Goal: Transaction & Acquisition: Purchase product/service

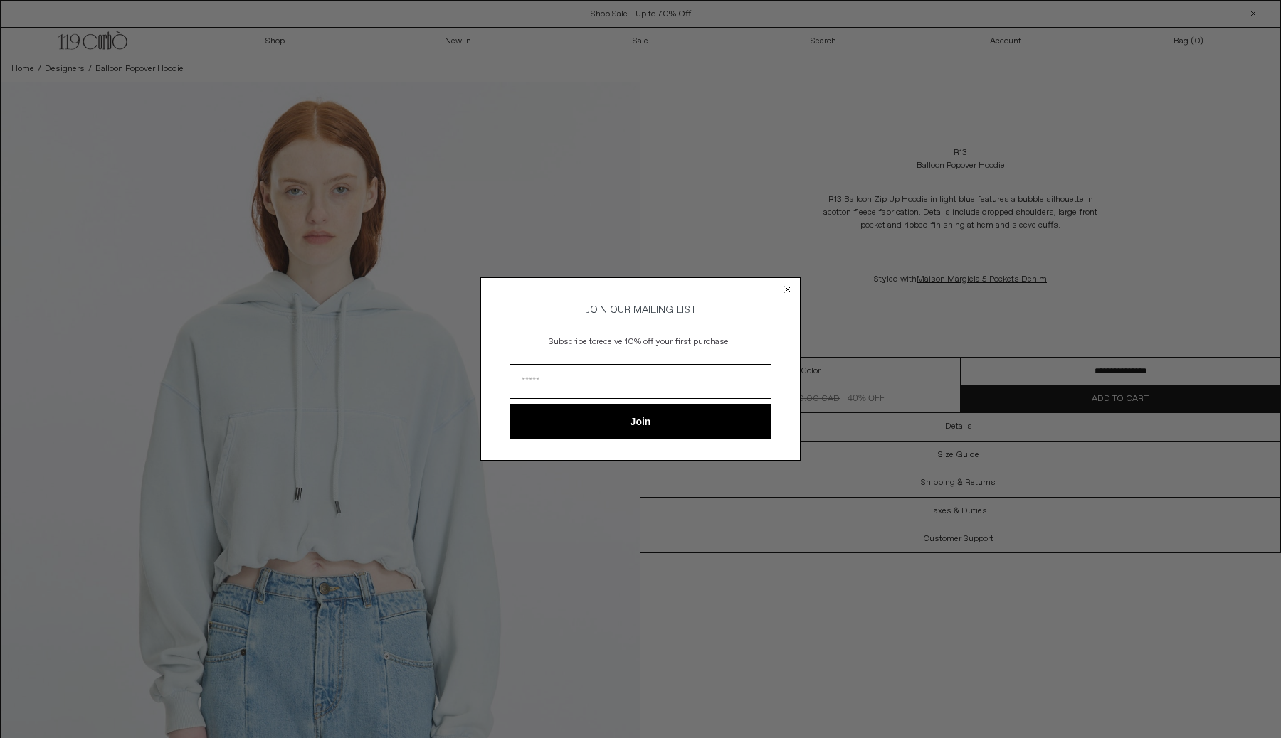
click at [779, 291] on form "JOIN OUR MAILING LIST Subscribe to receive 10% off your first purchase Join ***…" at bounding box center [640, 369] width 320 height 184
click at [788, 285] on circle "Close dialog" at bounding box center [788, 289] width 14 height 14
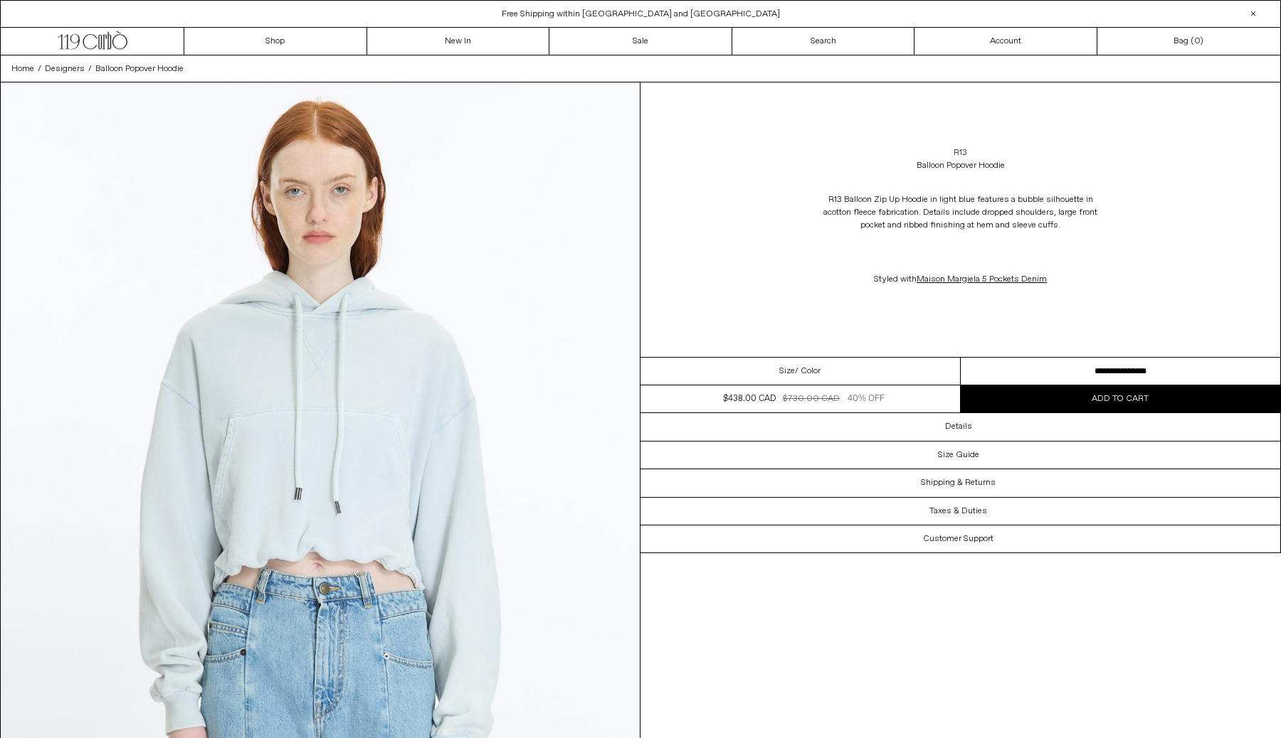
click at [957, 148] on link "R13" at bounding box center [960, 153] width 14 height 13
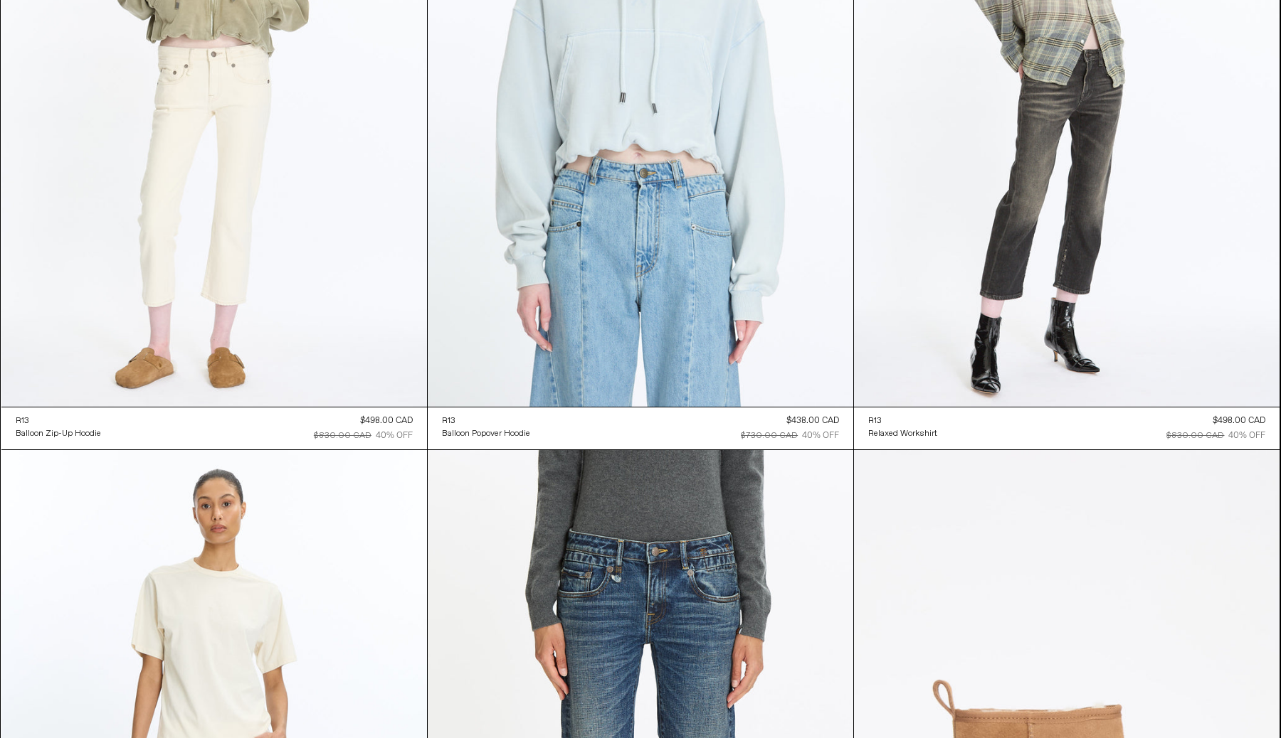
scroll to position [4221, 0]
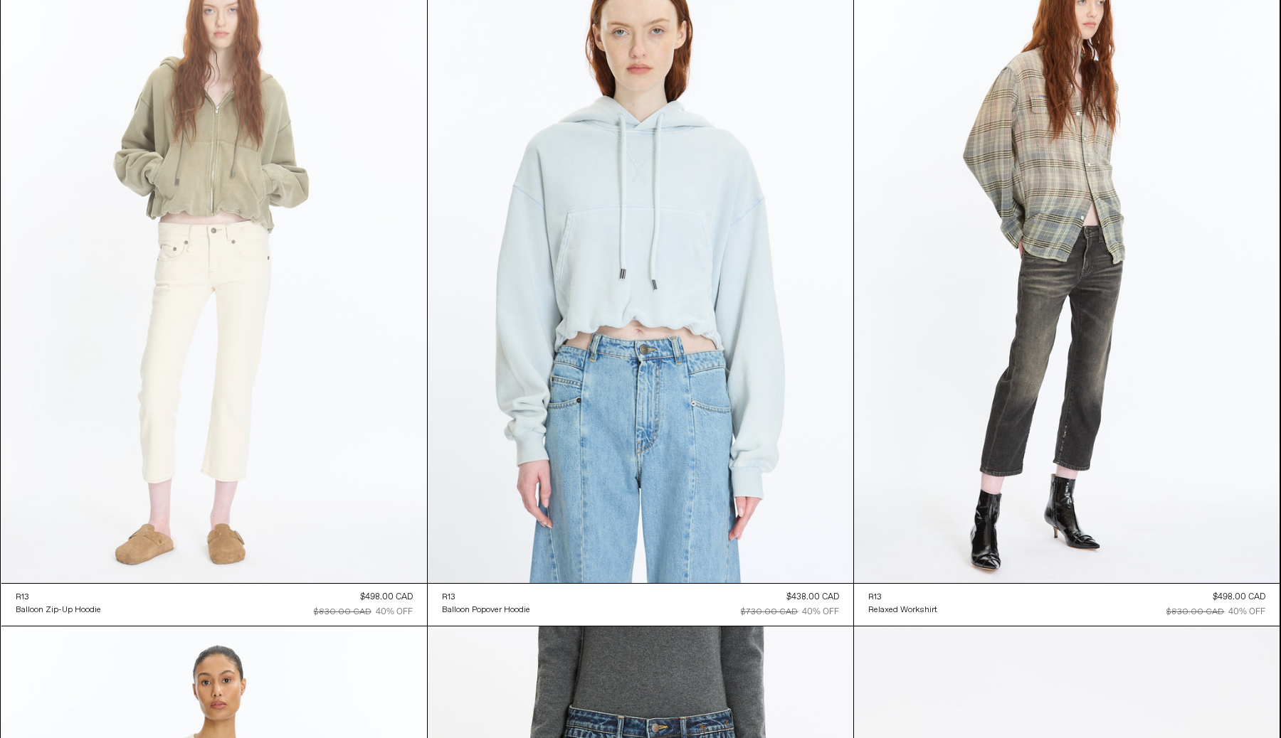
click at [223, 270] on at bounding box center [213, 264] width 425 height 638
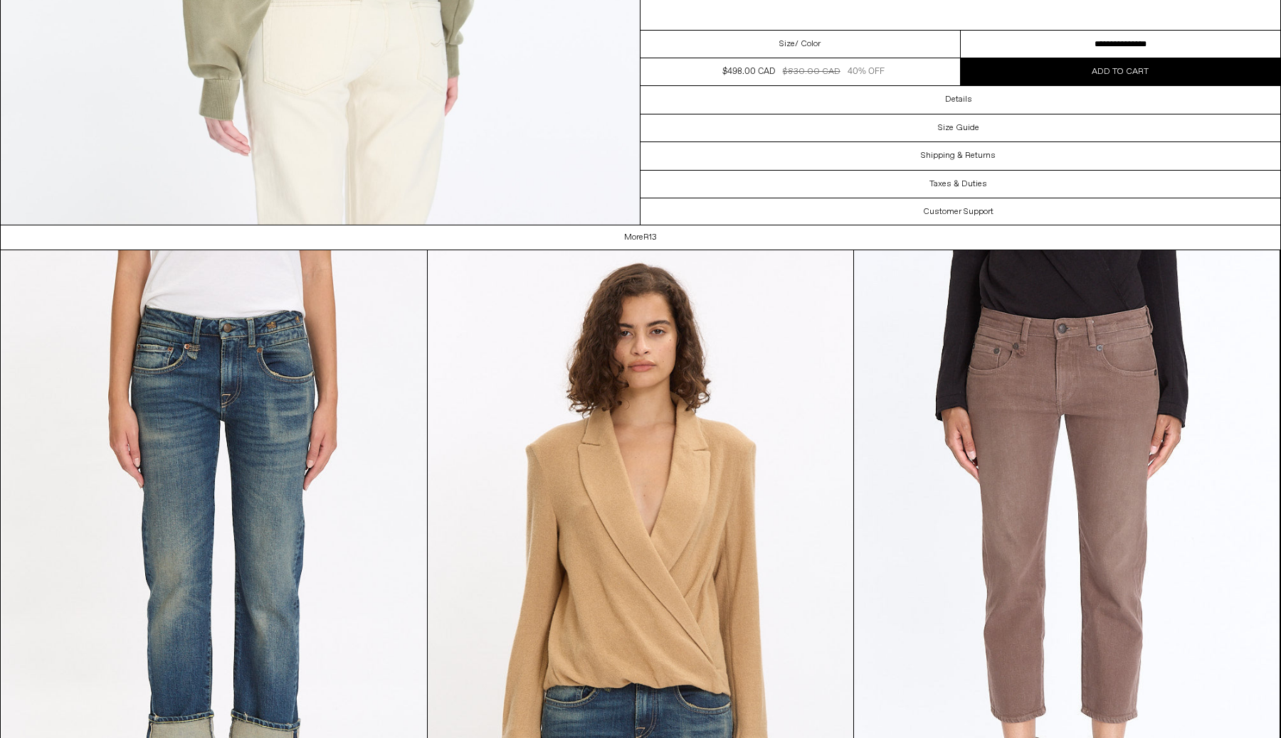
scroll to position [3330, 0]
